Goal: Task Accomplishment & Management: Use online tool/utility

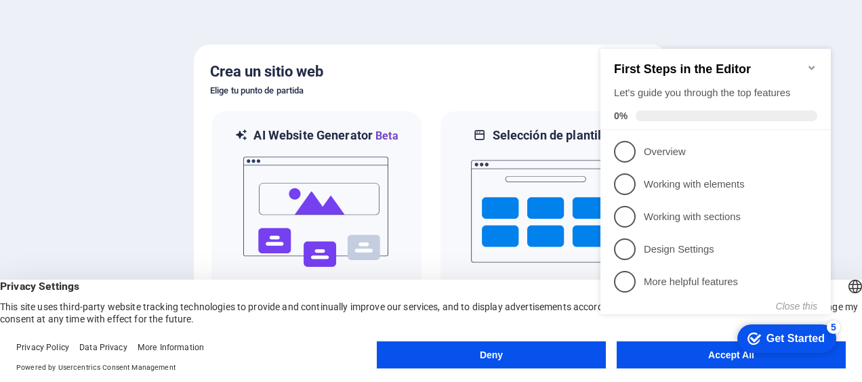
click at [685, 350] on div "checkmark Get Started 5 First Steps in the Editor Let's guide you through the t…" at bounding box center [718, 194] width 247 height 330
click at [686, 356] on div "checkmark Get Started 5 First Steps in the Editor Let's guide you through the t…" at bounding box center [718, 194] width 247 height 330
click at [699, 354] on div "checkmark Get Started 5 First Steps in the Editor Let's guide you through the t…" at bounding box center [718, 194] width 247 height 330
click at [656, 362] on button "Accept All" at bounding box center [731, 355] width 229 height 27
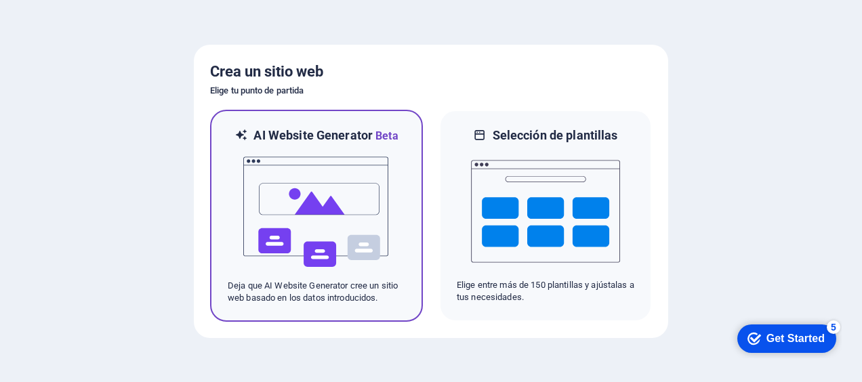
click at [355, 232] on img at bounding box center [316, 212] width 149 height 136
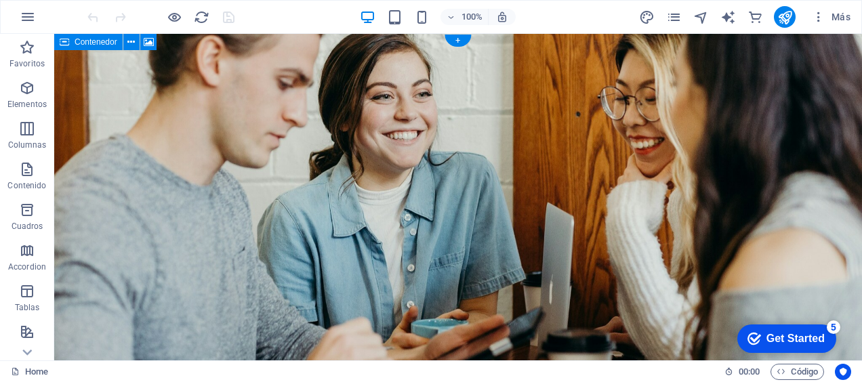
click at [725, 176] on figure at bounding box center [458, 209] width 808 height 350
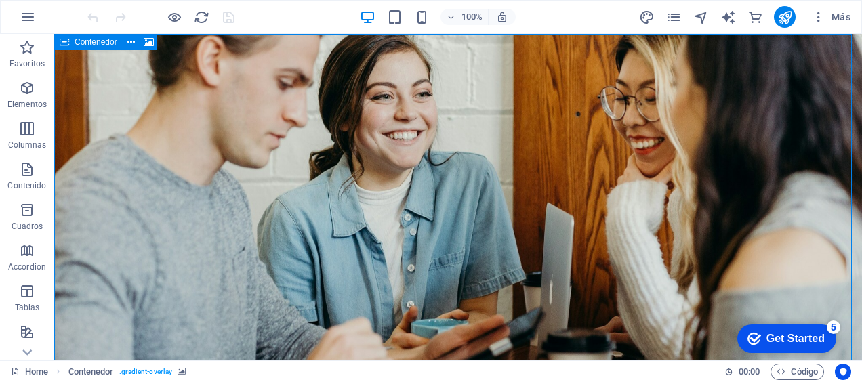
click at [761, 336] on div "checkmark Get Started 5" at bounding box center [786, 339] width 77 height 14
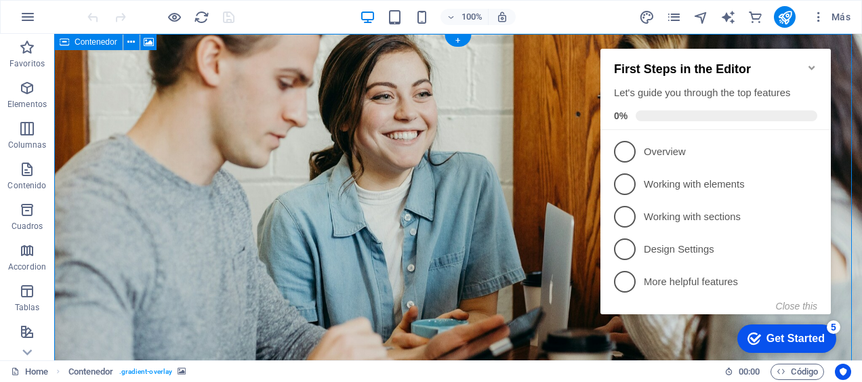
click at [573, 260] on figure at bounding box center [458, 209] width 808 height 350
click at [794, 302] on button "Close this" at bounding box center [796, 306] width 41 height 11
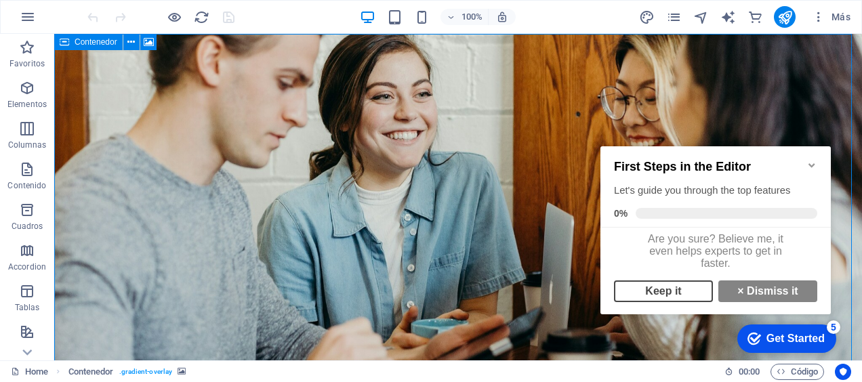
click at [678, 301] on link "Keep it" at bounding box center [663, 292] width 99 height 22
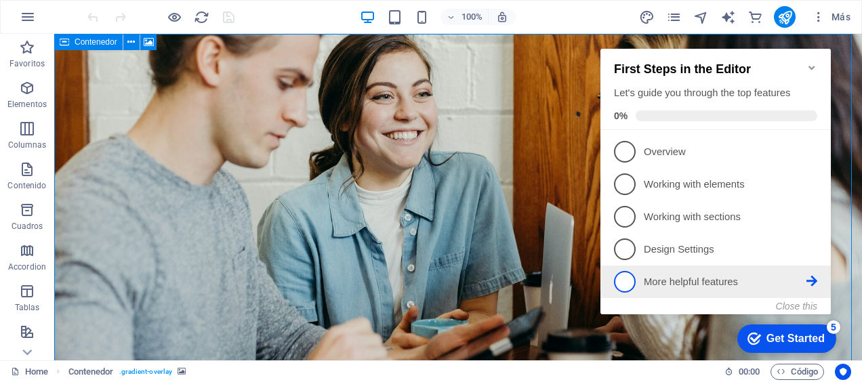
click at [686, 281] on p "More helpful features - incomplete" at bounding box center [725, 282] width 163 height 14
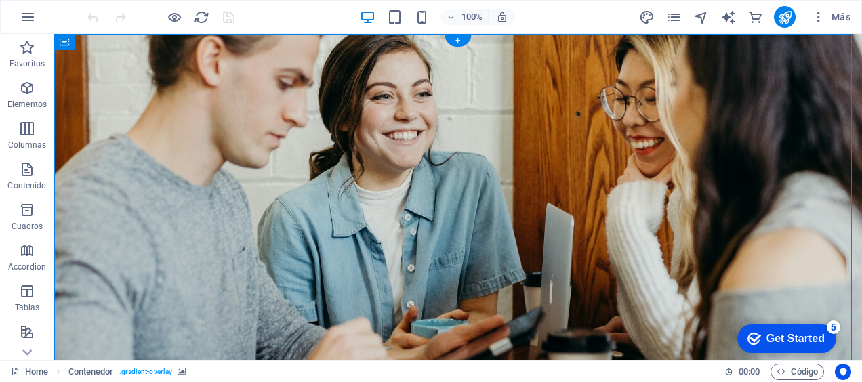
click at [715, 171] on figure at bounding box center [458, 209] width 808 height 350
click at [24, 88] on icon "button" at bounding box center [27, 88] width 16 height 16
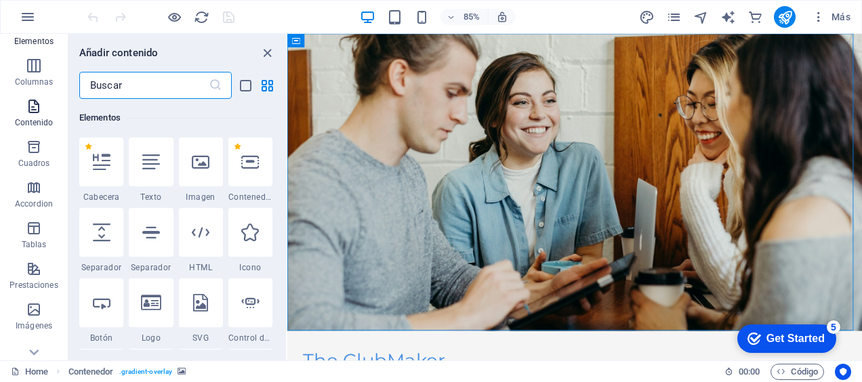
scroll to position [68, 0]
click at [34, 142] on icon "button" at bounding box center [34, 142] width 16 height 16
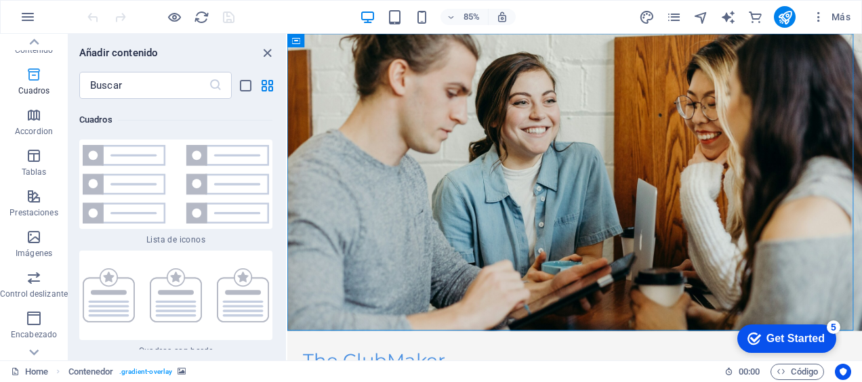
scroll to position [203, 0]
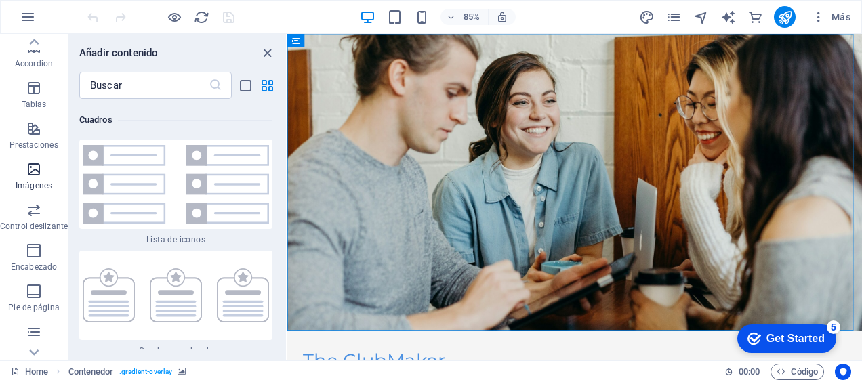
click at [33, 168] on icon "button" at bounding box center [34, 169] width 16 height 16
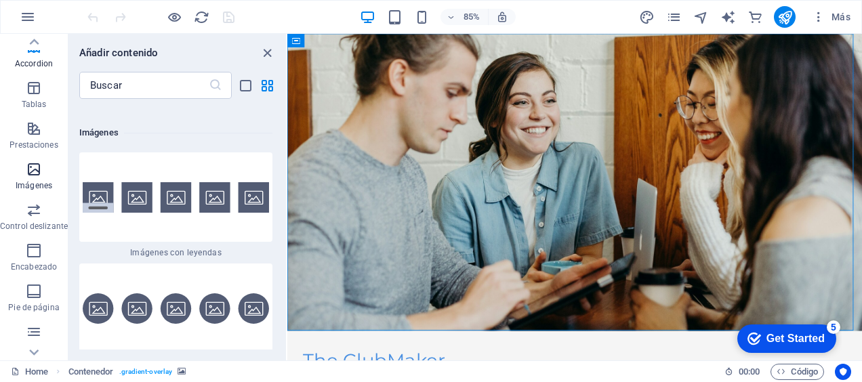
scroll to position [13605, 0]
click at [98, 184] on img at bounding box center [176, 197] width 186 height 31
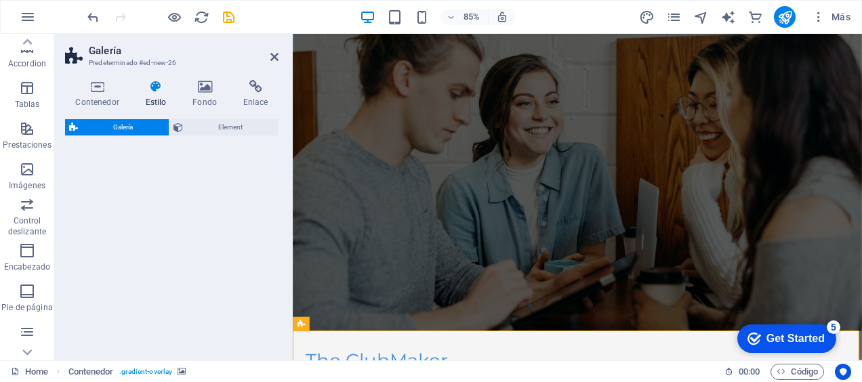
select select "rem"
select select "preset-gallery-v3-captions"
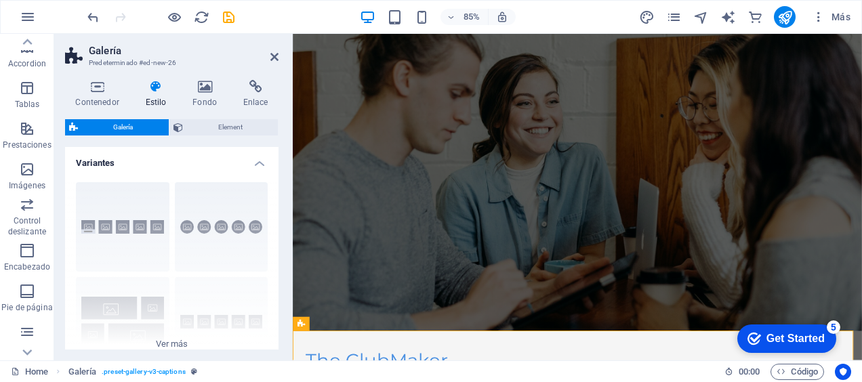
click at [116, 123] on span "Galería" at bounding box center [123, 127] width 83 height 16
click at [30, 169] on icon "button" at bounding box center [27, 169] width 16 height 16
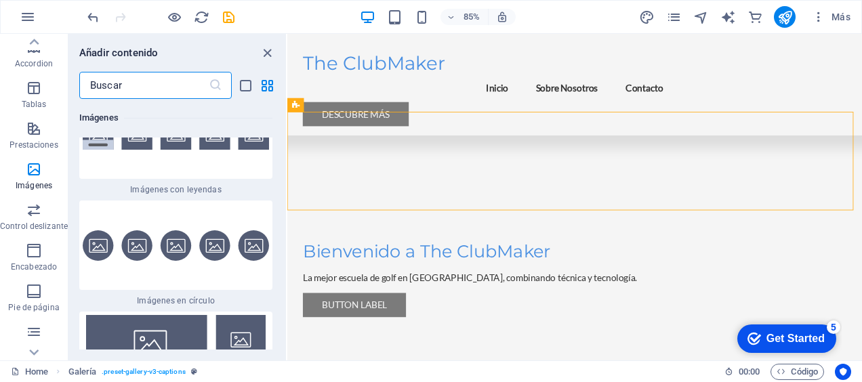
scroll to position [13673, 0]
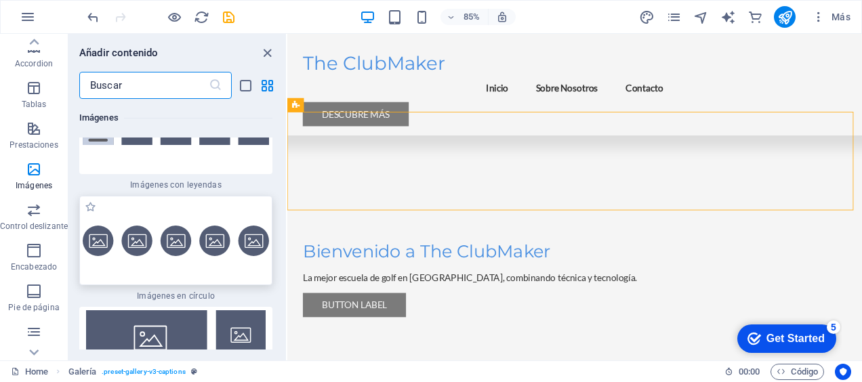
click at [168, 233] on img at bounding box center [176, 241] width 186 height 31
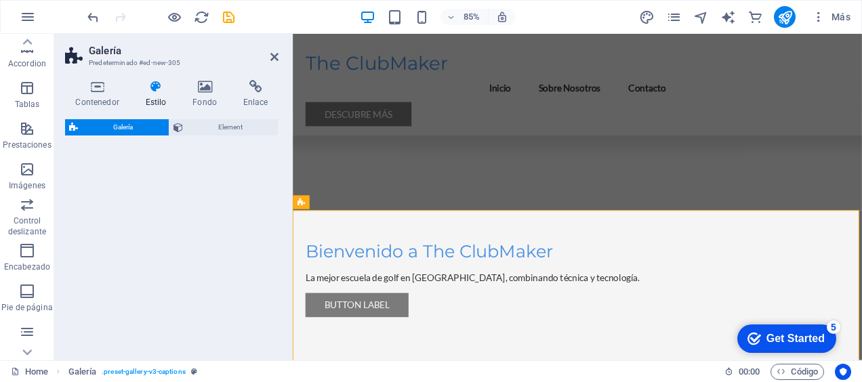
select select "rem"
select select "preset-gallery-v3-circle"
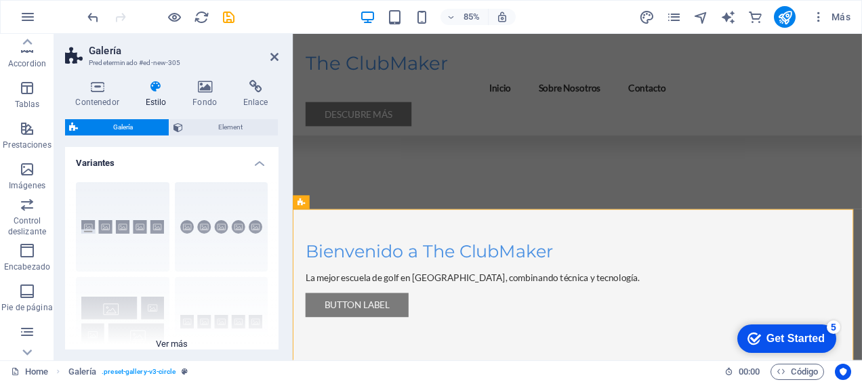
click at [221, 224] on div "Leyendas Círculo Collage Predeterminado Cuadrícula Cuadrícula despla..." at bounding box center [172, 273] width 214 height 203
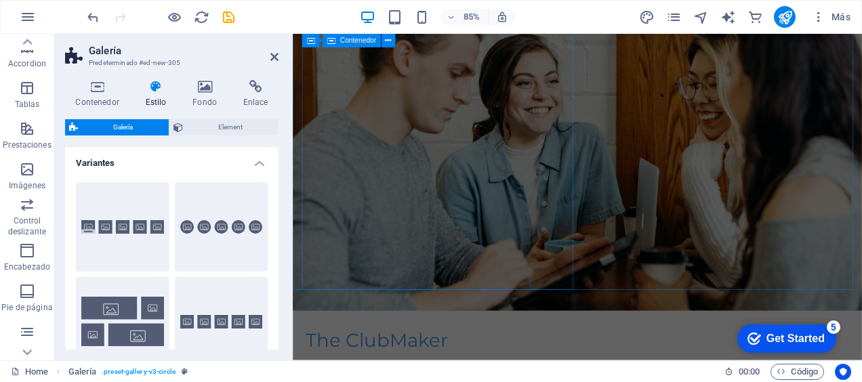
scroll to position [0, 0]
